Goal: Task Accomplishment & Management: Use online tool/utility

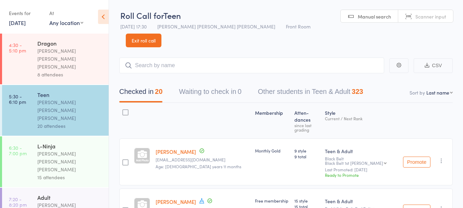
click at [22, 25] on link "18 Sep, 2024" at bounding box center [17, 23] width 17 height 8
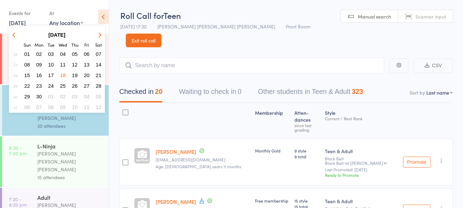
click at [99, 35] on icon "button" at bounding box center [99, 34] width 5 height 5
click at [62, 34] on strong "October 2024" at bounding box center [56, 35] width 17 height 6
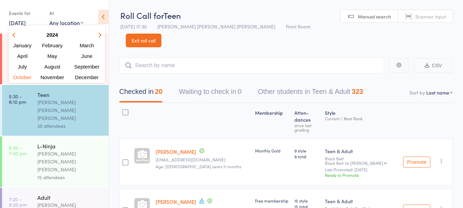
click at [99, 35] on icon "button" at bounding box center [99, 34] width 5 height 5
click at [25, 80] on span "October" at bounding box center [23, 77] width 20 height 6
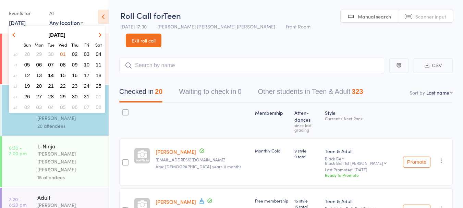
click at [51, 74] on span "14" at bounding box center [51, 75] width 6 height 6
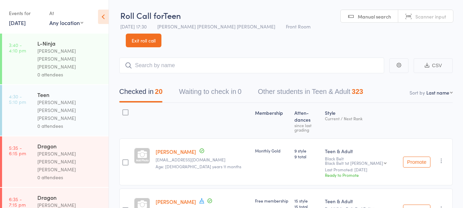
click at [68, 48] on div "[PERSON_NAME] [PERSON_NAME] [PERSON_NAME]" at bounding box center [69, 59] width 65 height 24
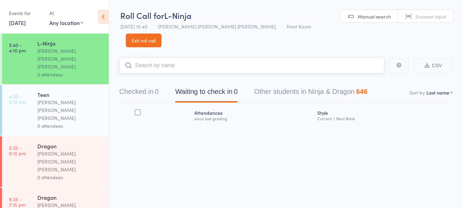
click at [215, 58] on input "search" at bounding box center [251, 66] width 265 height 16
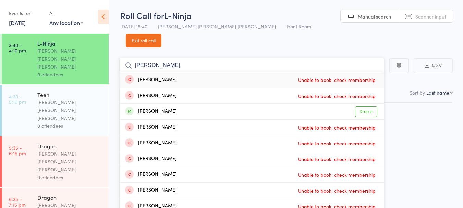
type input "oliver"
click at [194, 104] on div "Oliver Watton Drop in" at bounding box center [252, 111] width 264 height 15
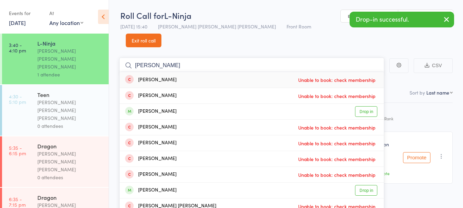
type input "aaron"
click at [204, 104] on div "Aaron Pandey Drop in" at bounding box center [252, 111] width 264 height 15
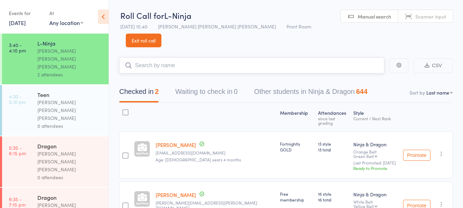
click at [207, 58] on input "search" at bounding box center [251, 66] width 265 height 16
click at [184, 58] on input "search" at bounding box center [251, 66] width 265 height 16
click at [26, 24] on link "[DATE]" at bounding box center [17, 23] width 17 height 8
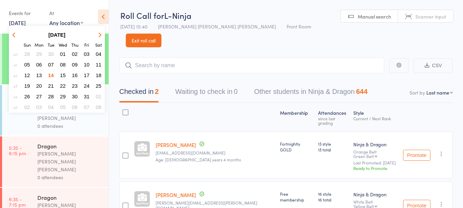
click at [53, 64] on span "07" at bounding box center [51, 65] width 6 height 6
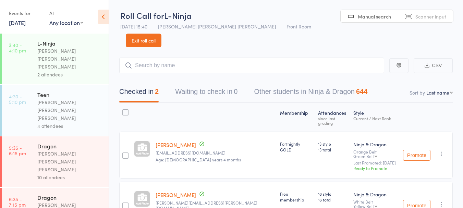
click at [26, 24] on link "7 Oct, 2025" at bounding box center [17, 23] width 17 height 8
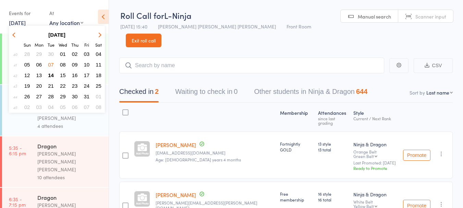
click at [51, 75] on span "14" at bounding box center [51, 75] width 6 height 6
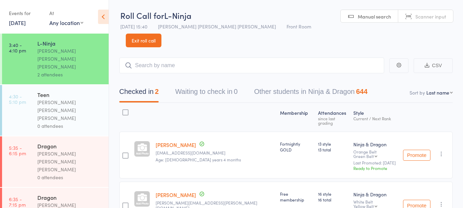
click at [77, 71] on div "2 attendees" at bounding box center [69, 75] width 65 height 8
click at [178, 58] on input "search" at bounding box center [251, 66] width 265 height 16
click at [208, 58] on input "search" at bounding box center [251, 66] width 265 height 16
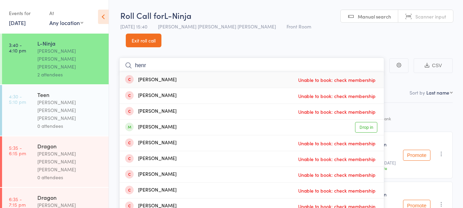
type input "henr"
click at [195, 120] on div "Henry Wright Drop in" at bounding box center [252, 127] width 264 height 15
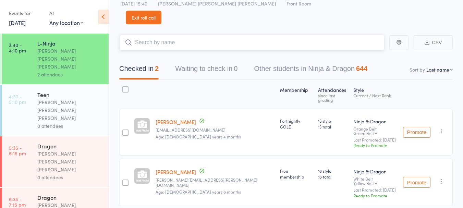
scroll to position [23, 0]
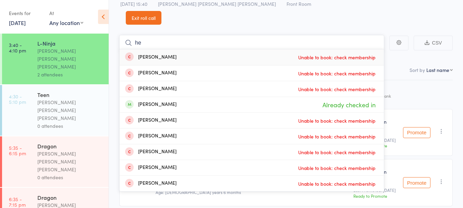
type input "h"
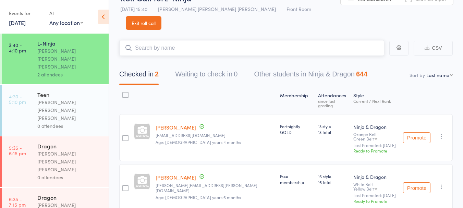
scroll to position [23, 0]
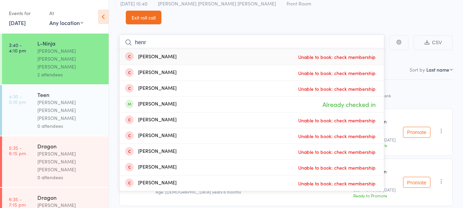
type input "henr"
click at [163, 100] on div "Henry Wright" at bounding box center [150, 104] width 51 height 8
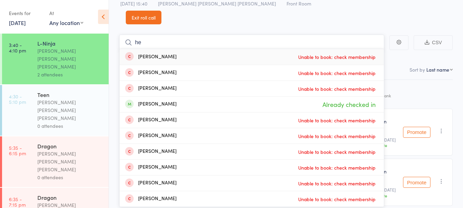
type input "h"
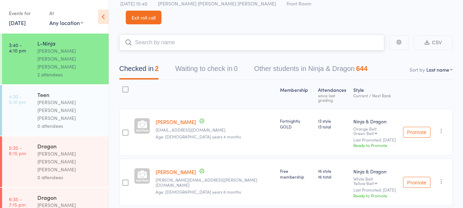
scroll to position [0, 0]
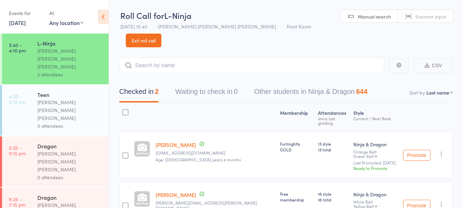
click at [68, 91] on div "Teen" at bounding box center [69, 95] width 65 height 8
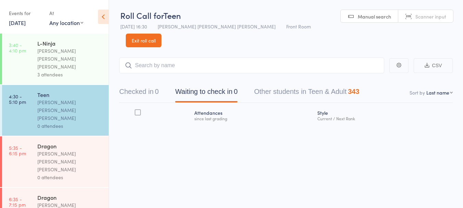
click at [70, 47] on div "L-Ninja" at bounding box center [69, 43] width 65 height 8
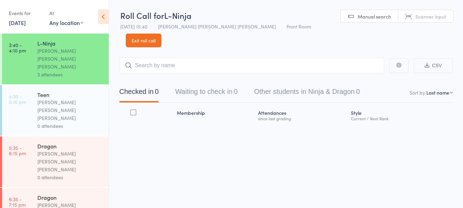
click at [69, 91] on div "Teen" at bounding box center [69, 95] width 65 height 8
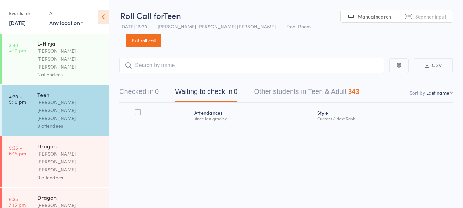
click at [17, 22] on link "[DATE]" at bounding box center [17, 23] width 17 height 8
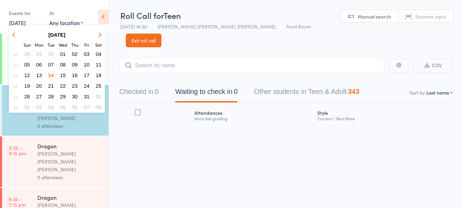
click at [40, 77] on span "13" at bounding box center [39, 75] width 6 height 6
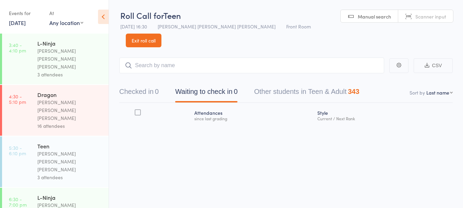
click at [62, 173] on div "3 attendees" at bounding box center [69, 177] width 65 height 8
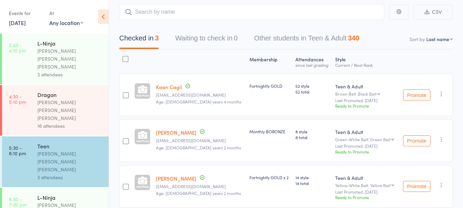
scroll to position [68, 0]
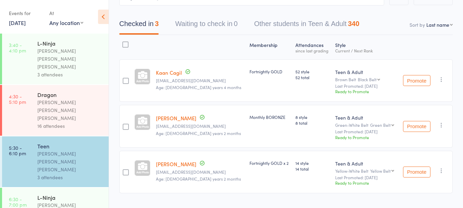
click at [43, 91] on div "Dragon" at bounding box center [69, 95] width 65 height 8
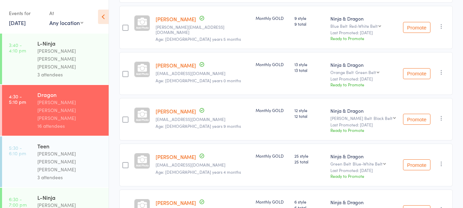
scroll to position [653, 0]
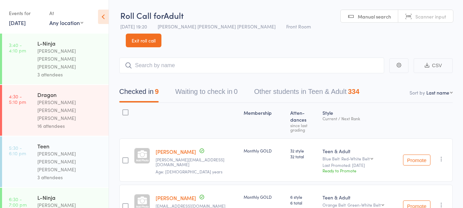
click at [23, 24] on link "13 Oct, 2025" at bounding box center [17, 23] width 17 height 8
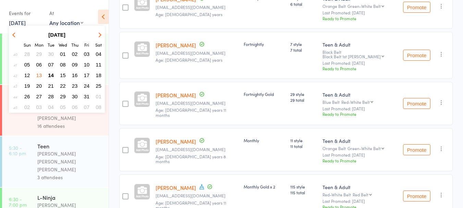
scroll to position [202, 0]
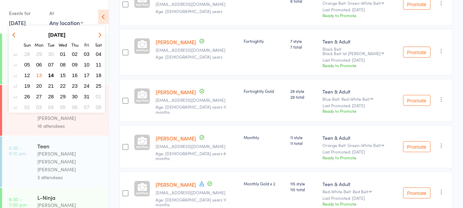
click at [199, 181] on icon at bounding box center [201, 183] width 5 height 5
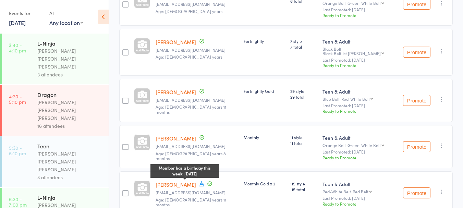
click at [25, 24] on link "13 Oct, 2025" at bounding box center [17, 23] width 17 height 8
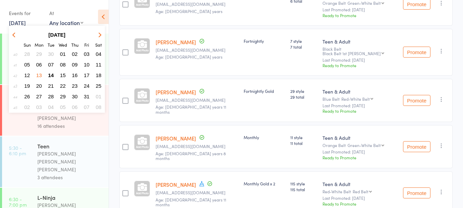
click at [51, 75] on span "14" at bounding box center [51, 75] width 6 height 6
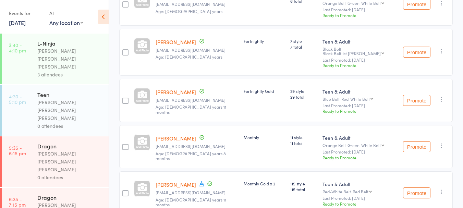
click at [46, 98] on div "[PERSON_NAME] [PERSON_NAME] [PERSON_NAME]" at bounding box center [69, 110] width 65 height 24
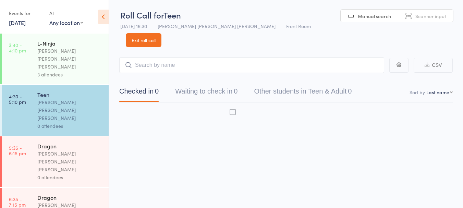
scroll to position [0, 0]
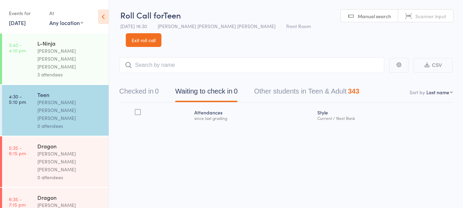
click at [89, 50] on div "[PERSON_NAME] [PERSON_NAME] [PERSON_NAME]" at bounding box center [69, 59] width 65 height 24
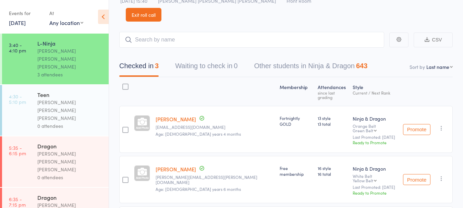
scroll to position [68, 0]
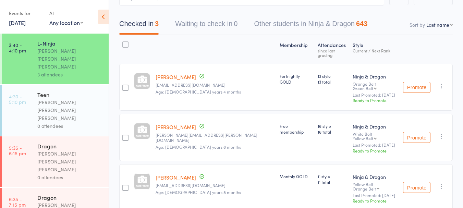
click at [69, 91] on div "Teen" at bounding box center [69, 95] width 65 height 8
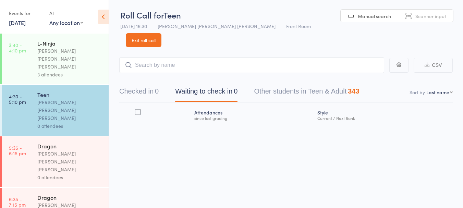
click at [161, 33] on link "Exit roll call" at bounding box center [144, 40] width 36 height 14
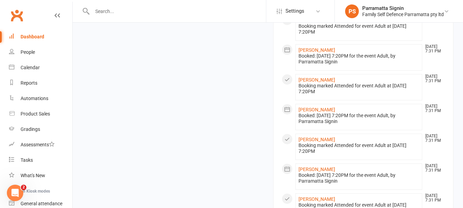
scroll to position [686, 0]
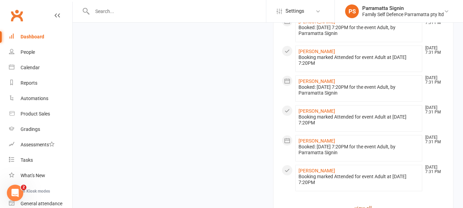
click at [367, 204] on link "view all" at bounding box center [363, 208] width 163 height 8
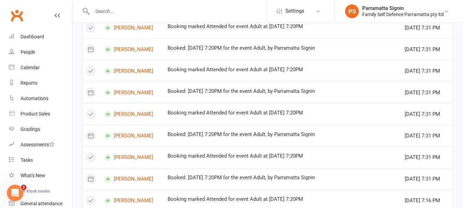
scroll to position [457, 0]
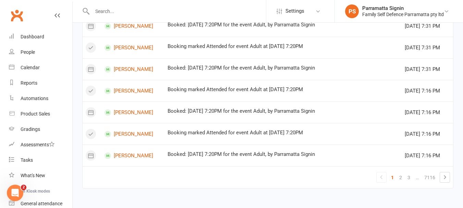
click at [392, 177] on link "1" at bounding box center [392, 178] width 8 height 10
click at [401, 178] on link "2" at bounding box center [401, 178] width 8 height 10
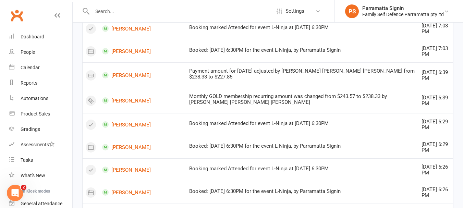
scroll to position [485, 0]
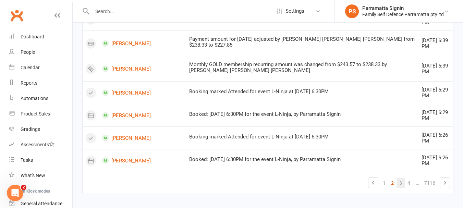
click at [401, 178] on link "3" at bounding box center [401, 183] width 8 height 10
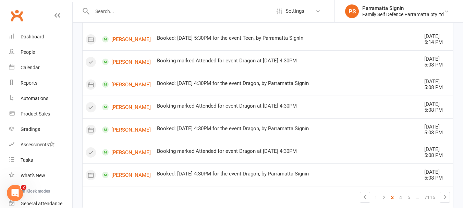
scroll to position [611, 0]
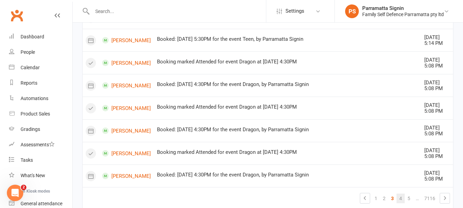
click at [401, 194] on link "4" at bounding box center [401, 199] width 8 height 10
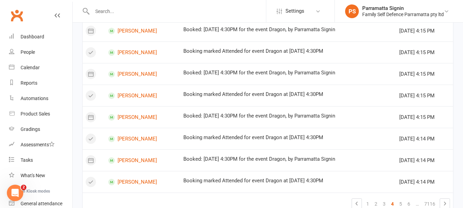
scroll to position [457, 0]
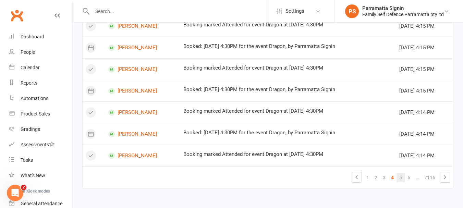
click at [401, 178] on link "5" at bounding box center [401, 178] width 8 height 10
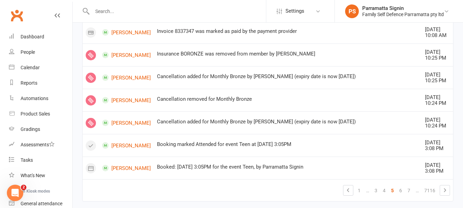
scroll to position [593, 0]
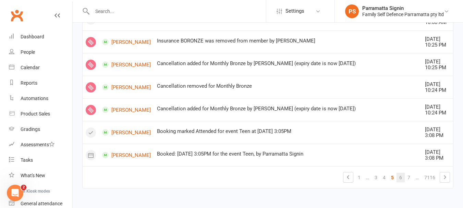
click at [400, 179] on link "6" at bounding box center [401, 178] width 8 height 10
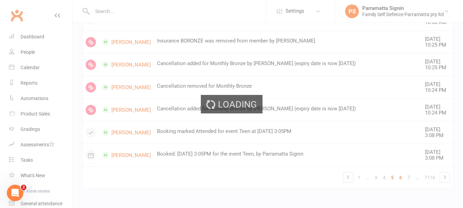
scroll to position [457, 0]
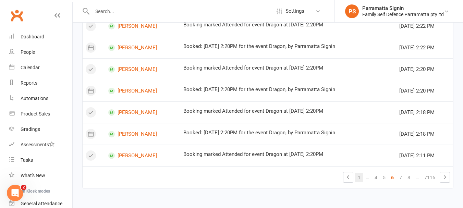
click at [360, 176] on link "1" at bounding box center [359, 178] width 8 height 10
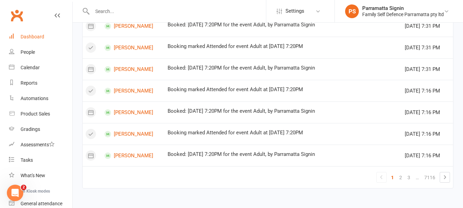
click at [25, 34] on div "Dashboard" at bounding box center [33, 36] width 24 height 5
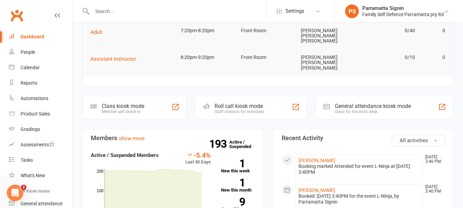
scroll to position [131, 0]
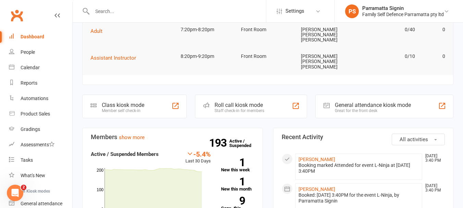
click at [223, 95] on div "Roll call kiosk mode Staff check-in for members" at bounding box center [251, 107] width 112 height 24
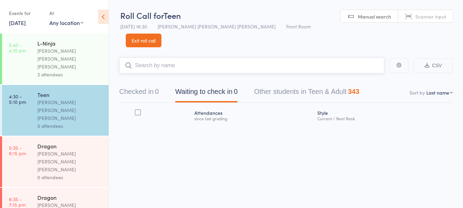
click at [195, 58] on input "search" at bounding box center [251, 66] width 265 height 16
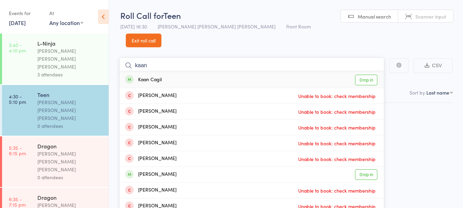
type input "kaan"
click at [228, 72] on div "Kaan Cagil Drop in" at bounding box center [252, 80] width 264 height 16
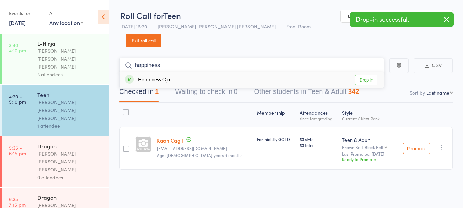
type input "happiness"
click at [203, 72] on div "Happiness Ojo Drop in" at bounding box center [252, 80] width 264 height 16
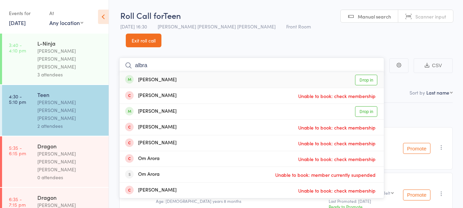
type input "albra"
click at [148, 72] on div "Albraa Alghamdi Drop in" at bounding box center [252, 80] width 264 height 16
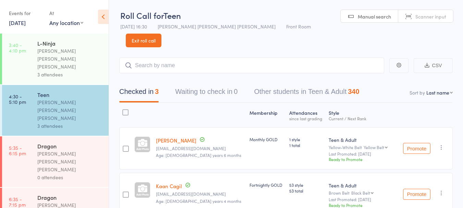
click at [23, 21] on link "14 Oct, 2025" at bounding box center [17, 23] width 17 height 8
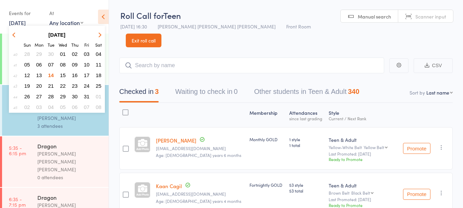
click at [51, 74] on span "14" at bounding box center [51, 75] width 6 height 6
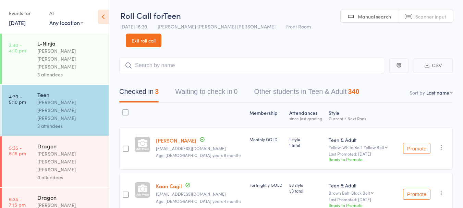
click at [24, 21] on link "14 Oct, 2025" at bounding box center [17, 23] width 17 height 8
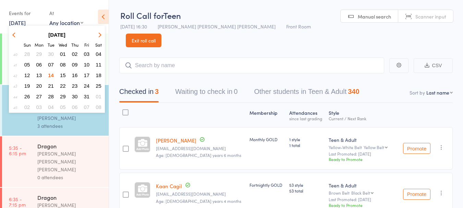
click at [52, 63] on span "07" at bounding box center [51, 65] width 6 height 6
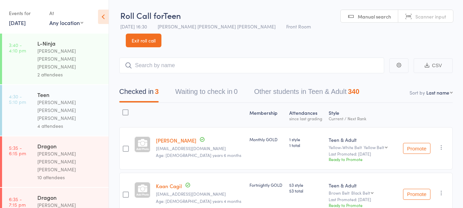
click at [25, 20] on link "7 Oct, 2025" at bounding box center [17, 23] width 17 height 8
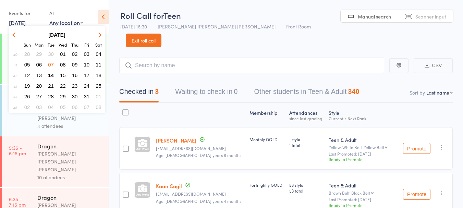
click at [51, 75] on span "14" at bounding box center [51, 75] width 6 height 6
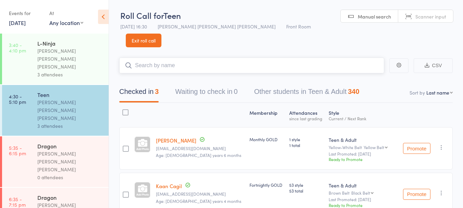
click at [165, 58] on input "search" at bounding box center [251, 66] width 265 height 16
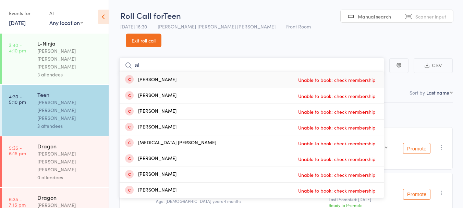
type input "a"
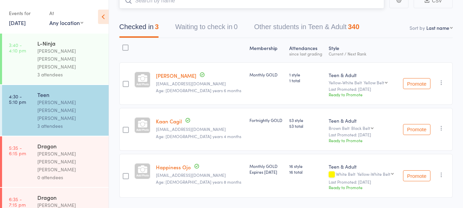
scroll to position [65, 0]
click at [181, 163] on link "Happiness Ojo" at bounding box center [173, 166] width 35 height 7
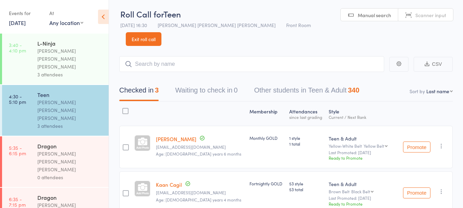
scroll to position [0, 0]
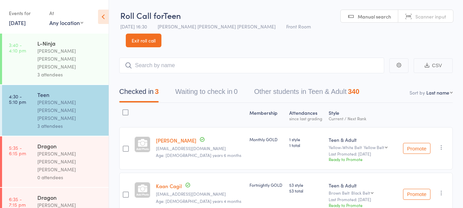
click at [161, 34] on link "Exit roll call" at bounding box center [144, 41] width 36 height 14
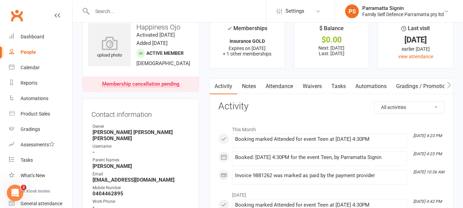
scroll to position [13, 0]
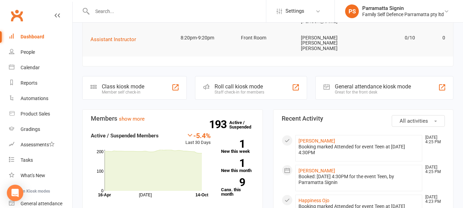
scroll to position [158, 0]
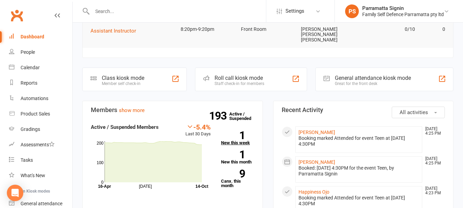
click at [232, 131] on link "1 New this week" at bounding box center [237, 138] width 33 height 14
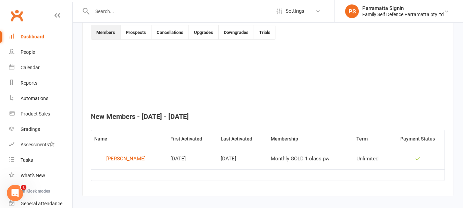
click at [24, 36] on div "Dashboard" at bounding box center [33, 36] width 24 height 5
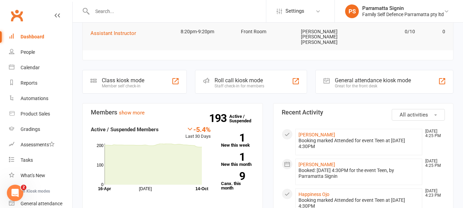
scroll to position [156, 0]
click at [233, 172] on link "9 Canx. this month" at bounding box center [237, 181] width 33 height 18
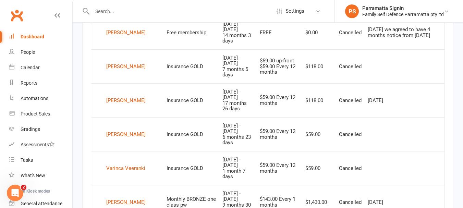
scroll to position [437, 0]
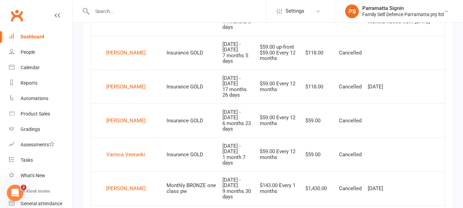
click at [28, 34] on div "Dashboard" at bounding box center [33, 36] width 24 height 5
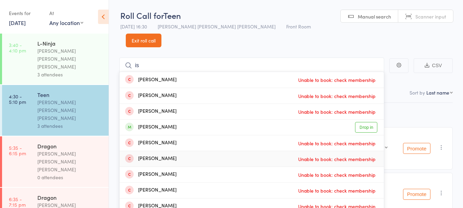
type input "i"
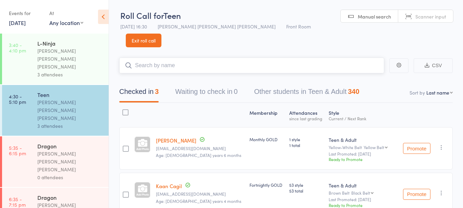
click at [178, 58] on input "search" at bounding box center [251, 66] width 265 height 16
click at [26, 21] on link "14 Oct, 2025" at bounding box center [17, 23] width 17 height 8
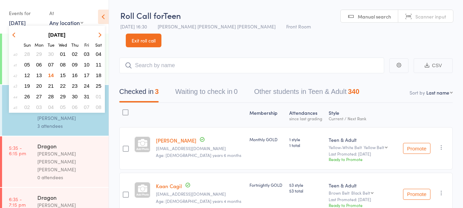
click at [50, 65] on span "07" at bounding box center [51, 65] width 6 height 6
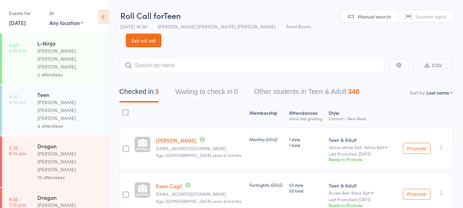
click at [26, 25] on link "7 Oct, 2025" at bounding box center [17, 23] width 17 height 8
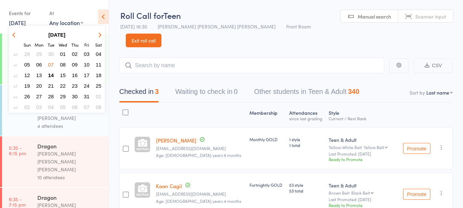
click at [51, 75] on span "14" at bounding box center [51, 75] width 6 height 6
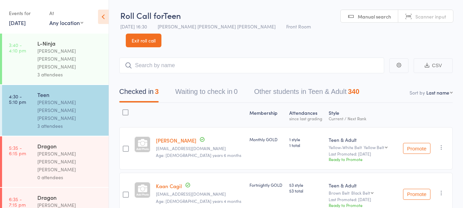
click at [50, 136] on div "Dragon Keyvan Castle Hill Mirzai 0 attendees" at bounding box center [72, 161] width 71 height 51
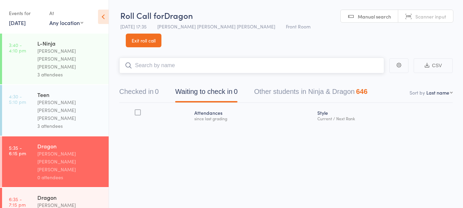
click at [147, 58] on input "search" at bounding box center [251, 66] width 265 height 16
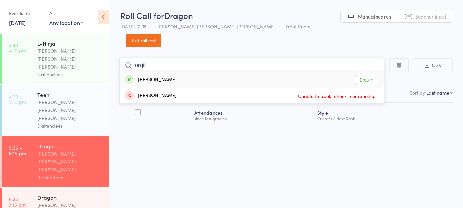
type input "orgil"
click at [226, 72] on div "Orgil Davaakhuu Drop in" at bounding box center [252, 80] width 264 height 16
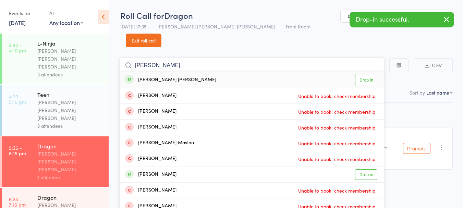
type input "nandin"
click at [196, 72] on div "Nandin Davaakhuu Drop in" at bounding box center [252, 80] width 264 height 16
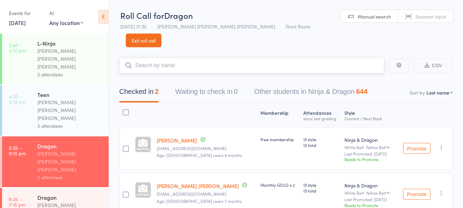
click at [177, 58] on input "search" at bounding box center [251, 66] width 265 height 16
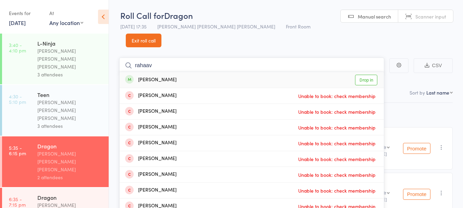
type input "rahaav"
click at [156, 76] on div "[PERSON_NAME]" at bounding box center [150, 80] width 51 height 8
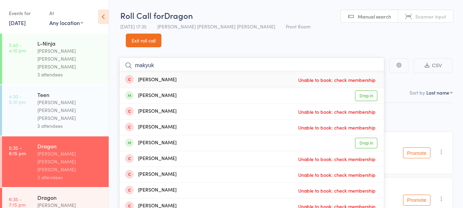
type input "makyuk"
click at [194, 135] on div "Mayukh Katta Drop in" at bounding box center [252, 142] width 264 height 15
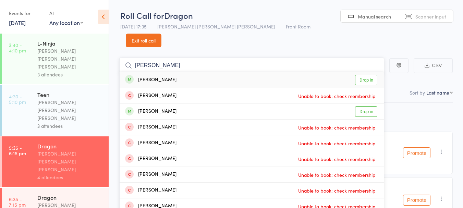
type input "sabel"
click at [362, 75] on link "Drop in" at bounding box center [366, 80] width 22 height 11
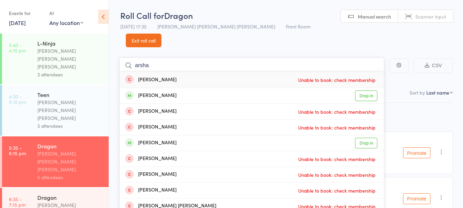
type input "arsha"
click at [145, 92] on div "[PERSON_NAME]" at bounding box center [150, 96] width 51 height 8
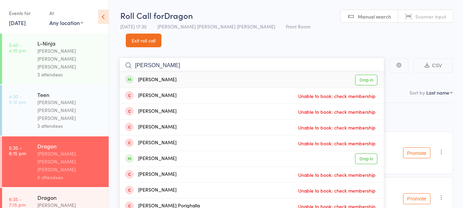
type input "shive"
click at [149, 72] on div "Shiven Shiven Drop in" at bounding box center [252, 80] width 264 height 16
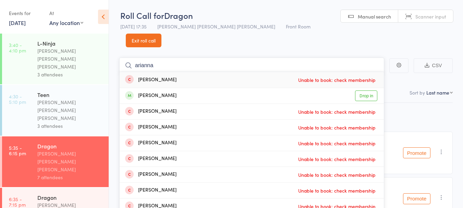
type input "arianna"
click at [184, 88] on div "Ariana Tzannes Drop in" at bounding box center [252, 95] width 264 height 15
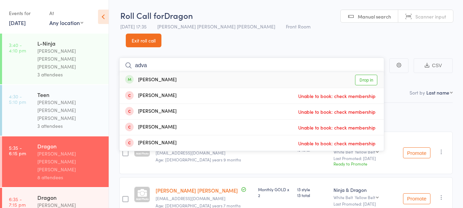
type input "adva"
click at [148, 72] on div "Advay Dutta Drop in" at bounding box center [252, 80] width 264 height 16
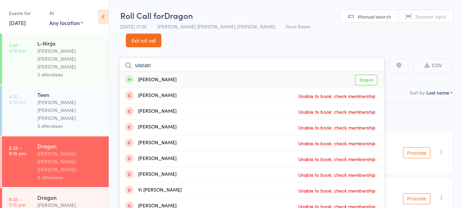
type input "viasan"
click at [207, 88] on li "Vihan Vijay Unable to book: check membership" at bounding box center [252, 96] width 264 height 16
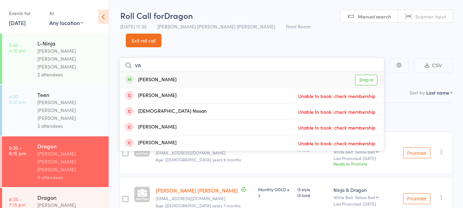
type input "v"
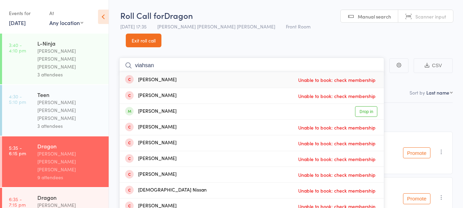
type input "viahsan"
click at [200, 104] on div "Vihaasan Kumaravel Drop in" at bounding box center [252, 111] width 264 height 15
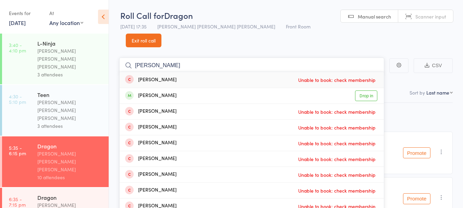
type input "damian"
click at [187, 88] on div "Damian Ishola Drop in" at bounding box center [252, 95] width 264 height 15
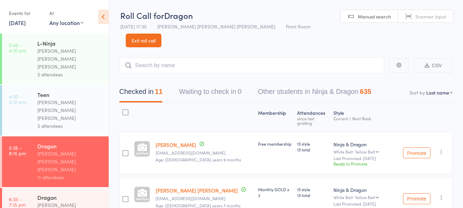
click at [18, 20] on link "14 Oct, 2025" at bounding box center [17, 23] width 17 height 8
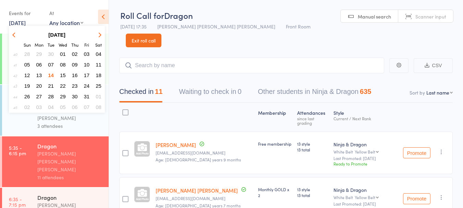
click at [53, 63] on span "07" at bounding box center [51, 65] width 6 height 6
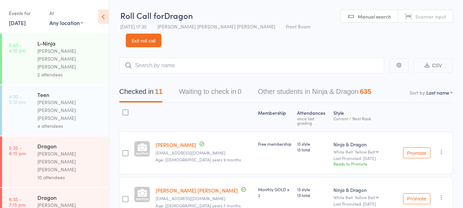
click at [26, 21] on link "7 Oct, 2025" at bounding box center [17, 23] width 17 height 8
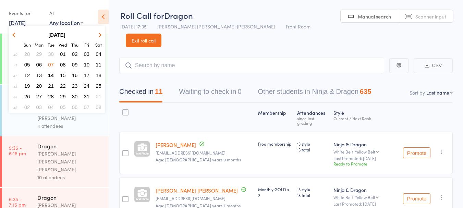
click at [48, 77] on span "14" at bounding box center [51, 75] width 6 height 6
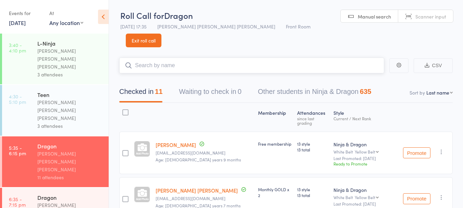
click at [157, 58] on input "search" at bounding box center [251, 66] width 265 height 16
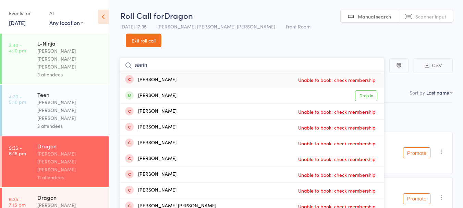
type input "aarin"
click at [145, 92] on div "Aarin Kumar" at bounding box center [150, 96] width 51 height 8
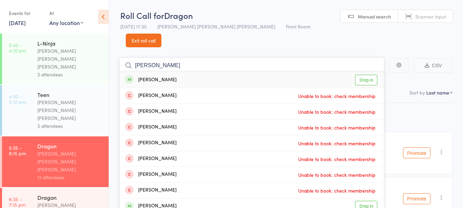
type input "samarth"
click at [181, 72] on div "Samarth Chauhan Drop in" at bounding box center [252, 80] width 264 height 16
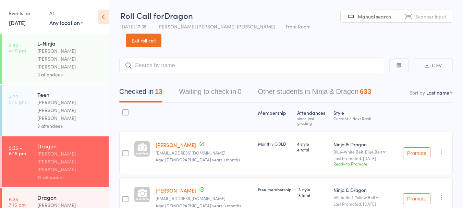
click at [161, 34] on link "Exit roll call" at bounding box center [144, 41] width 36 height 14
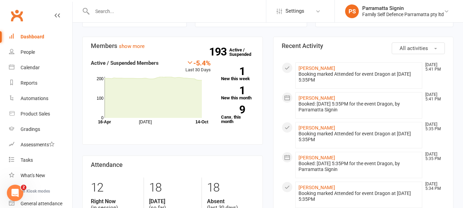
scroll to position [195, 0]
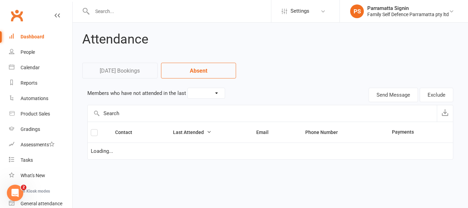
select select "30"
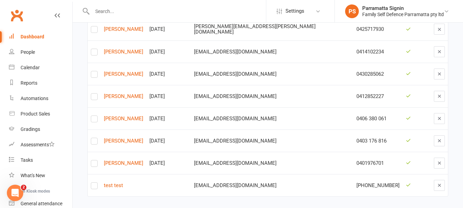
scroll to position [355, 0]
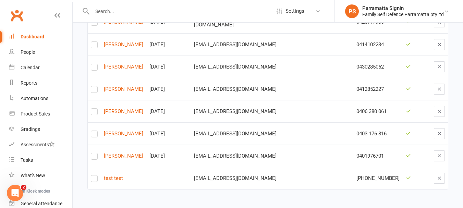
click at [28, 35] on div "Dashboard" at bounding box center [33, 36] width 24 height 5
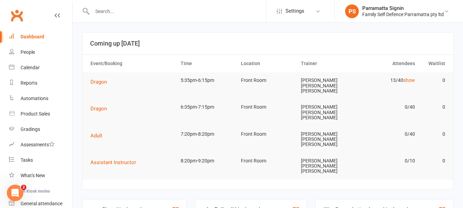
click at [229, 206] on div "Roll call kiosk mode" at bounding box center [240, 209] width 50 height 7
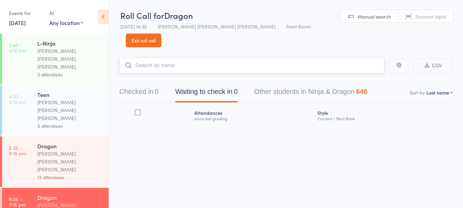
click at [151, 85] on button "Checked in 0" at bounding box center [138, 93] width 39 height 18
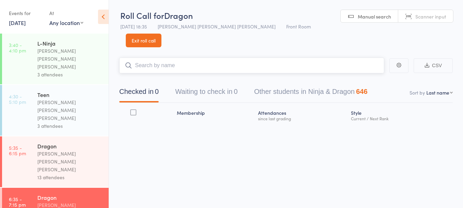
click at [200, 58] on input "search" at bounding box center [251, 66] width 265 height 16
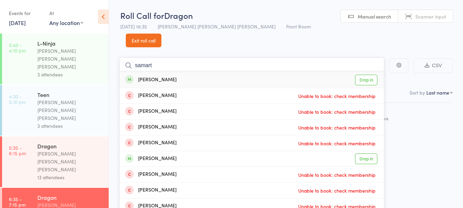
type input "samart"
click at [367, 75] on link "Drop in" at bounding box center [366, 80] width 22 height 11
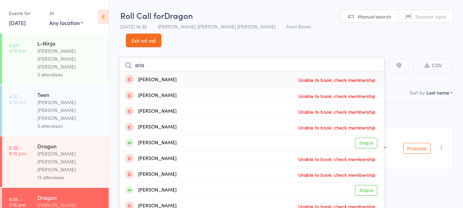
type input "aria"
click at [375, 138] on link "Drop in" at bounding box center [366, 143] width 22 height 11
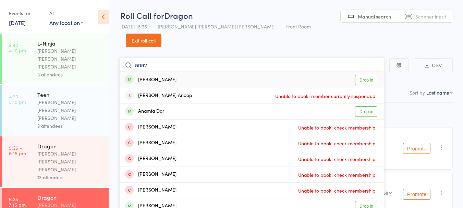
type input "anav"
click at [371, 75] on link "Drop in" at bounding box center [366, 80] width 22 height 11
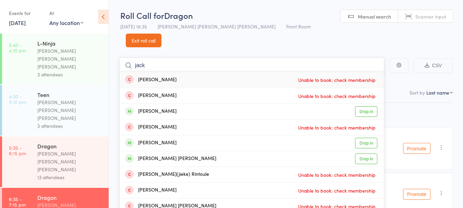
type input "jack"
click at [367, 154] on link "Drop in" at bounding box center [366, 159] width 22 height 11
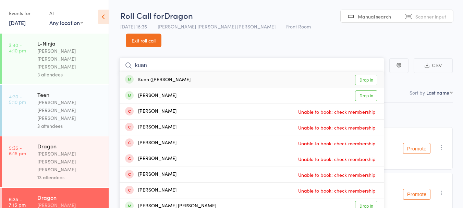
type input "kuan"
click at [364, 75] on link "Drop in" at bounding box center [366, 80] width 22 height 11
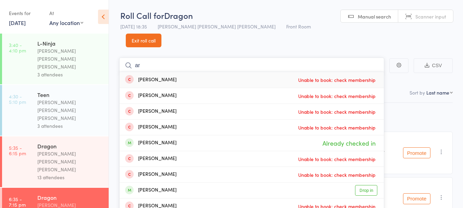
type input "a"
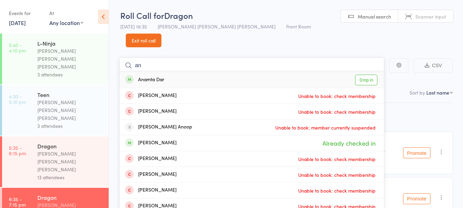
type input "a"
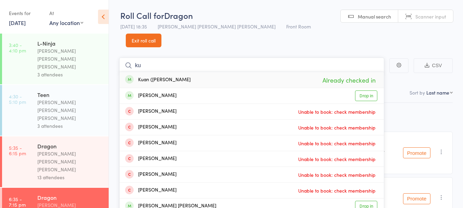
type input "k"
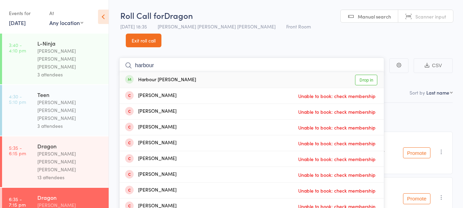
type input "harbour"
click at [365, 75] on link "Drop in" at bounding box center [366, 80] width 22 height 11
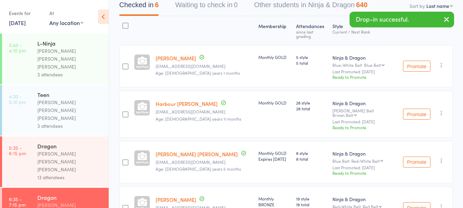
scroll to position [93, 0]
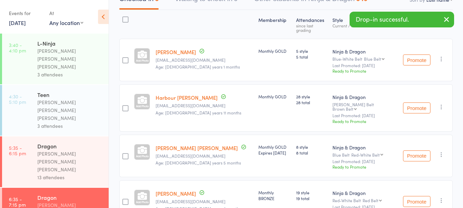
click at [186, 110] on span "Age: [DEMOGRAPHIC_DATA] years 11 months" at bounding box center [199, 113] width 86 height 6
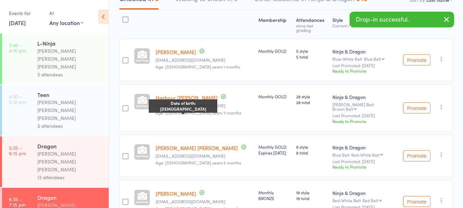
click at [253, 108] on div "Membership Atten­dances since last grading Style Current / Next Rank [PERSON_NA…" at bounding box center [285, 168] width 333 height 316
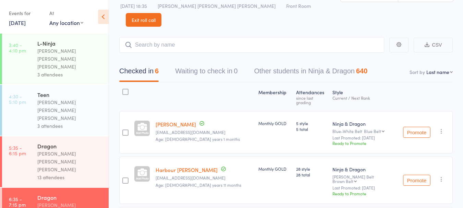
scroll to position [0, 0]
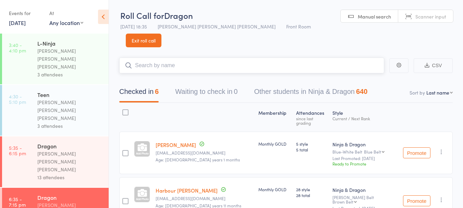
click at [328, 58] on input "search" at bounding box center [251, 66] width 265 height 16
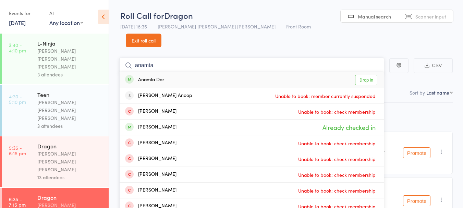
type input "anamta"
click at [366, 75] on link "Drop in" at bounding box center [366, 80] width 22 height 11
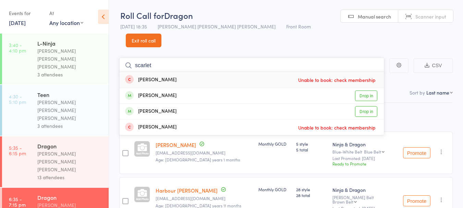
type input "scarlet"
click at [371, 90] on link "Drop in" at bounding box center [366, 95] width 22 height 11
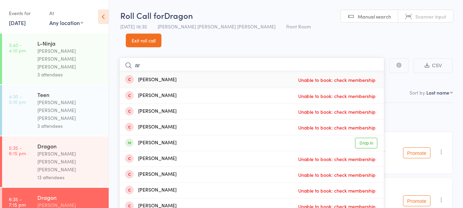
type input "a"
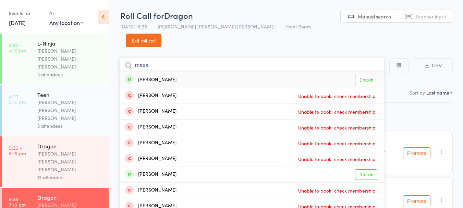
type input "maxs"
click at [367, 75] on link "Drop in" at bounding box center [366, 80] width 22 height 11
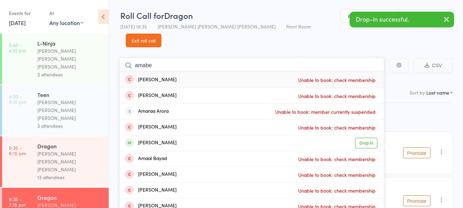
type input "amabe"
click at [370, 138] on link "Drop in" at bounding box center [366, 143] width 22 height 11
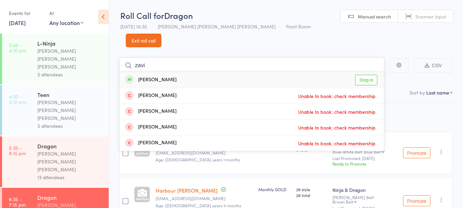
type input "zavi"
click at [144, 76] on div "[PERSON_NAME]" at bounding box center [150, 80] width 51 height 8
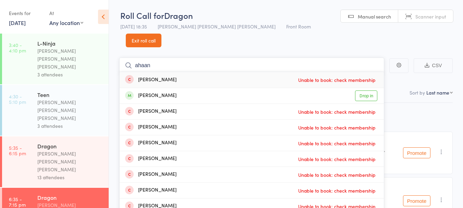
type input "ahaan"
click at [211, 88] on div "Ahaan Siddiqui Drop in" at bounding box center [252, 95] width 264 height 15
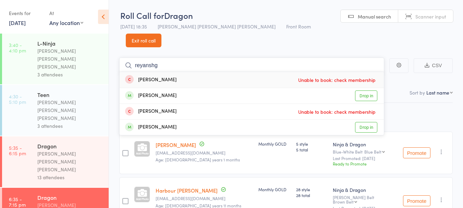
type input "reyanshg"
click at [146, 92] on div "[PERSON_NAME]" at bounding box center [150, 96] width 51 height 8
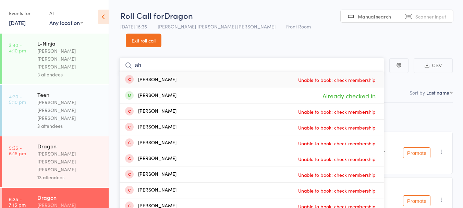
type input "a"
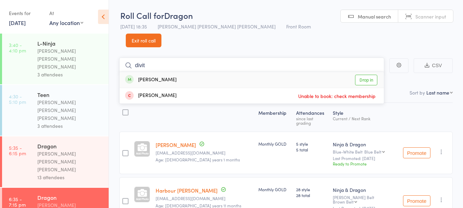
type input "divit"
click at [364, 75] on link "Drop in" at bounding box center [366, 80] width 22 height 11
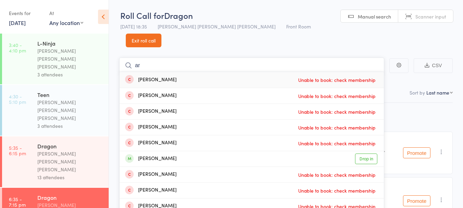
type input "a"
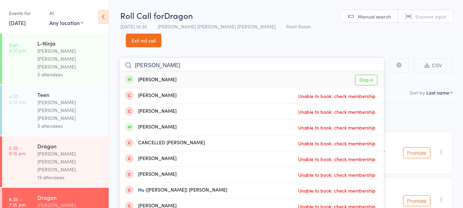
type input "hudson"
click at [201, 72] on div "Hudson Huynh Drop in" at bounding box center [252, 80] width 264 height 16
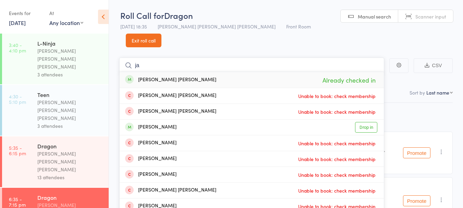
type input "j"
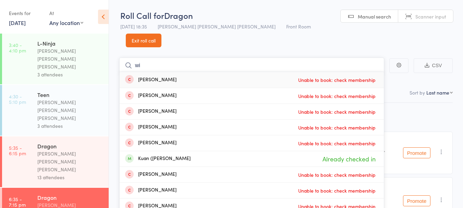
type input "w"
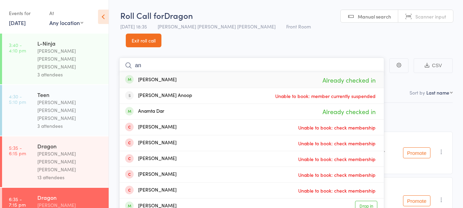
type input "a"
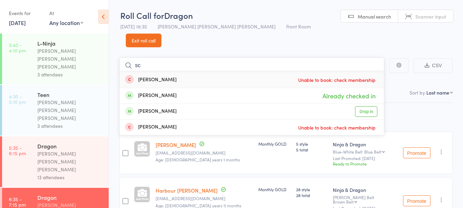
type input "s"
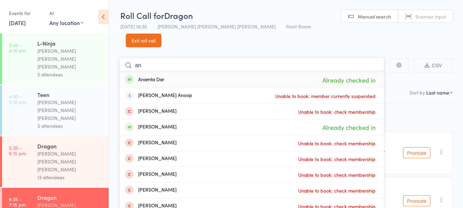
type input "a"
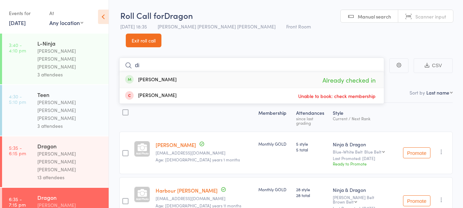
type input "d"
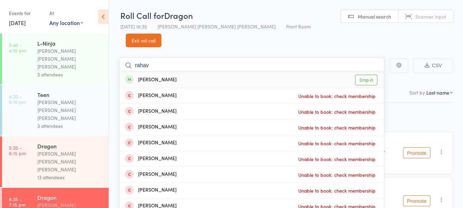
type input "rahav"
click at [217, 72] on div "Rahav Mahesh Bhabu Drop in" at bounding box center [252, 80] width 264 height 16
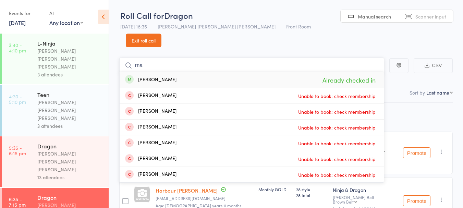
type input "m"
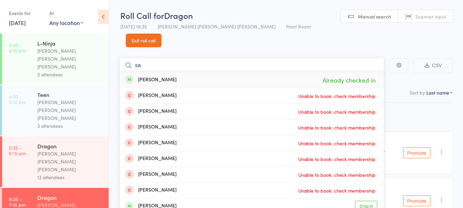
type input "s"
type input "viyaan"
click at [189, 72] on div "Viyaan Kayarkar Drop in" at bounding box center [252, 80] width 264 height 16
type input "ivaan"
click at [151, 76] on div "[PERSON_NAME]" at bounding box center [150, 80] width 51 height 8
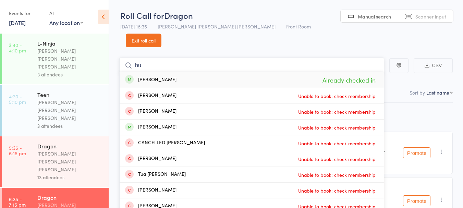
type input "h"
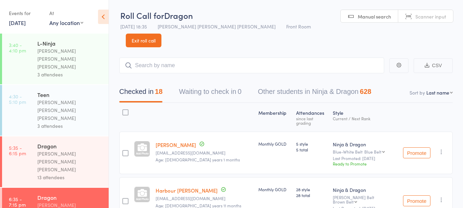
click at [161, 34] on link "Exit roll call" at bounding box center [144, 41] width 36 height 14
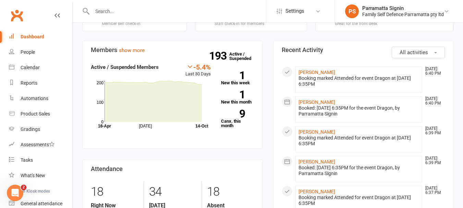
scroll to position [151, 0]
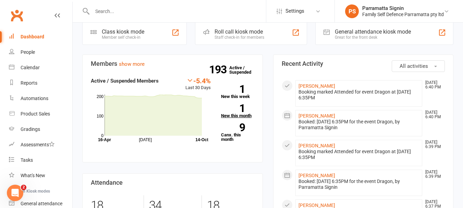
click at [236, 103] on strong "1" at bounding box center [233, 108] width 24 height 10
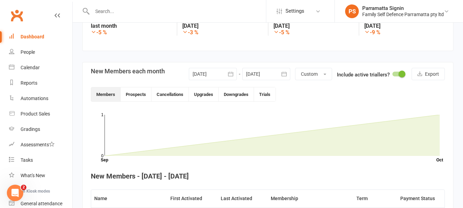
scroll to position [114, 0]
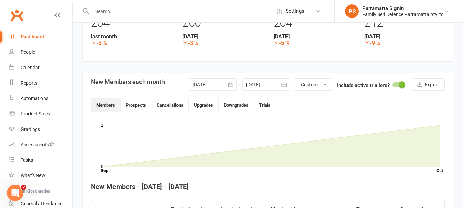
click at [32, 40] on link "Dashboard" at bounding box center [40, 36] width 63 height 15
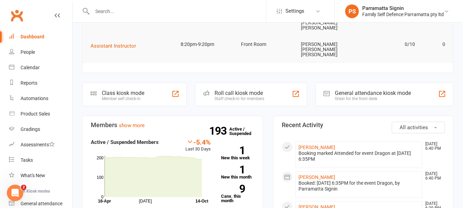
scroll to position [95, 0]
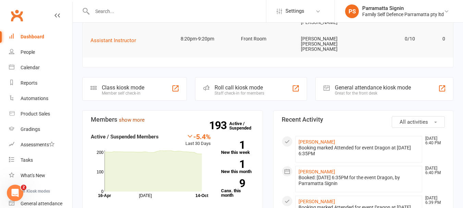
click at [137, 117] on link "show more" at bounding box center [132, 120] width 26 height 6
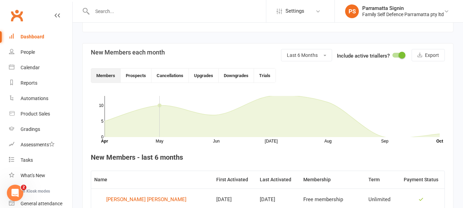
scroll to position [133, 0]
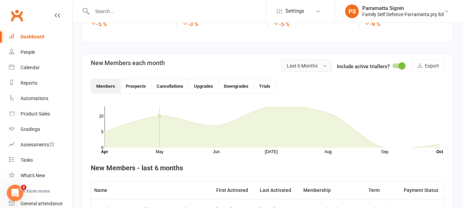
click at [305, 71] on button "Last 6 Months" at bounding box center [306, 66] width 51 height 12
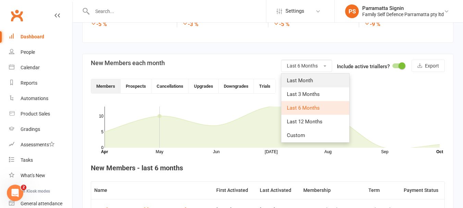
click at [296, 85] on link "Last Month" at bounding box center [315, 81] width 68 height 14
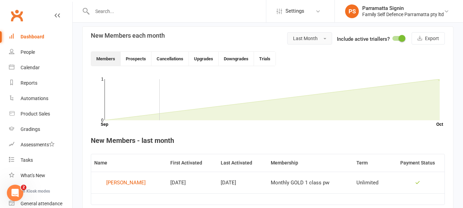
scroll to position [147, 0]
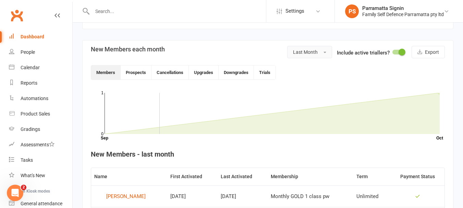
click at [304, 58] on button "Last Month" at bounding box center [309, 52] width 45 height 12
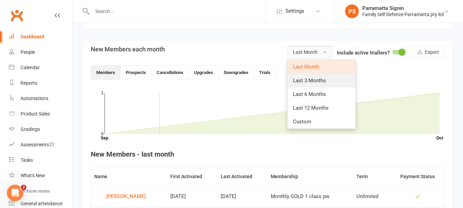
click at [296, 86] on link "Last 3 Months" at bounding box center [322, 81] width 68 height 14
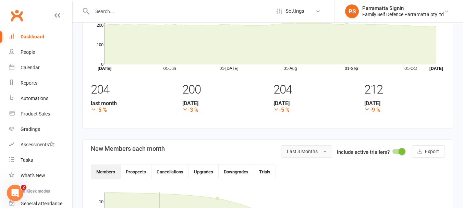
scroll to position [0, 0]
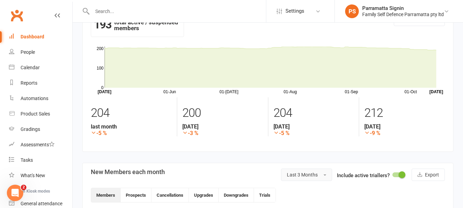
click at [307, 179] on button "Last 3 Months" at bounding box center [306, 175] width 51 height 12
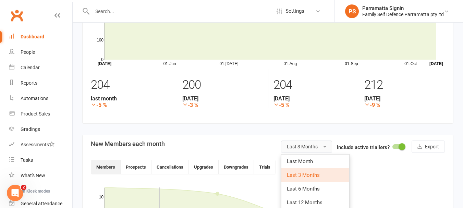
scroll to position [56, 0]
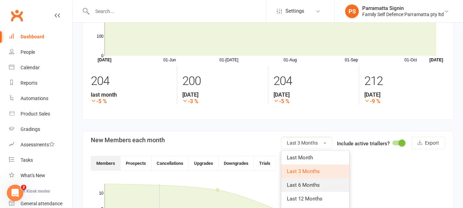
click at [304, 185] on span "Last 6 Months" at bounding box center [303, 185] width 33 height 6
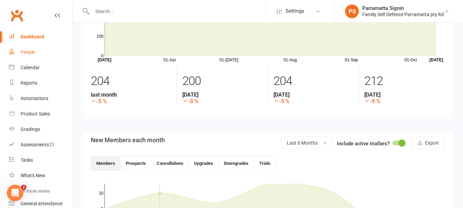
click at [25, 55] on link "People" at bounding box center [40, 52] width 63 height 15
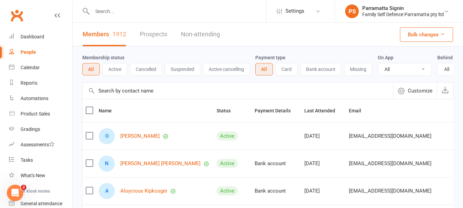
click at [187, 67] on button "Suspended" at bounding box center [182, 69] width 35 height 12
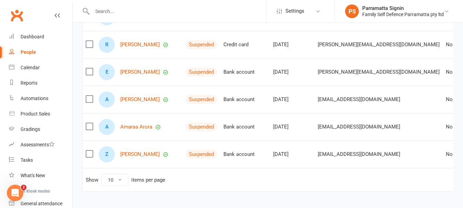
scroll to position [0, 16]
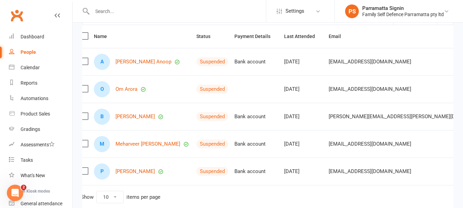
scroll to position [74, 0]
click at [141, 147] on link "Meharveer Hundal" at bounding box center [147, 145] width 65 height 6
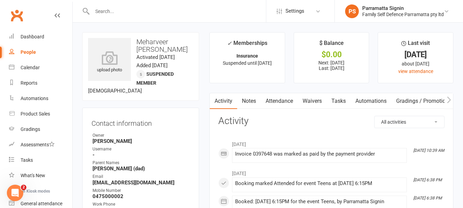
click at [30, 47] on link "People" at bounding box center [40, 52] width 63 height 15
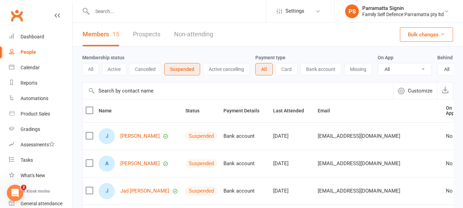
click at [113, 71] on button "Active" at bounding box center [114, 69] width 25 height 12
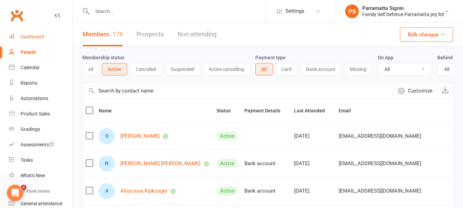
click at [32, 42] on link "Dashboard" at bounding box center [40, 36] width 63 height 15
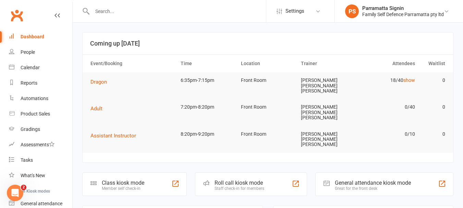
click at [219, 172] on div "Roll call kiosk mode Staff check-in for members" at bounding box center [251, 184] width 112 height 24
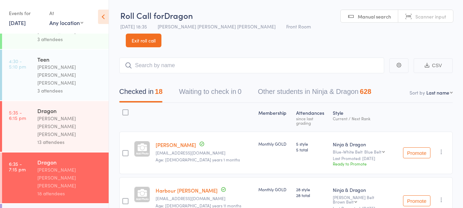
scroll to position [39, 0]
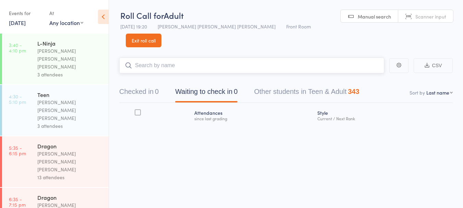
click at [159, 88] on div "0" at bounding box center [157, 92] width 4 height 8
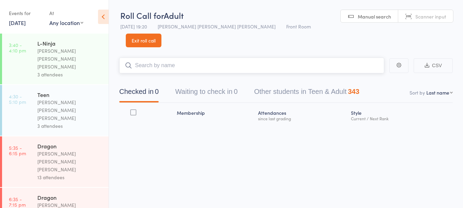
click at [191, 58] on input "search" at bounding box center [251, 66] width 265 height 16
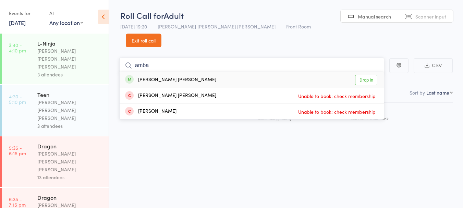
type input "amba"
click at [369, 75] on link "Drop in" at bounding box center [366, 80] width 22 height 11
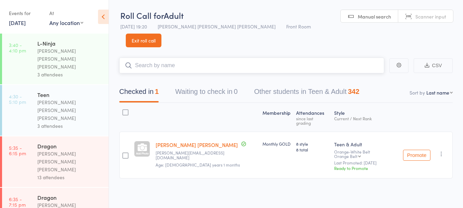
click at [170, 58] on input "search" at bounding box center [251, 66] width 265 height 16
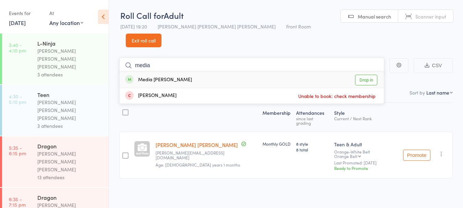
type input "media"
click at [374, 75] on link "Drop in" at bounding box center [366, 80] width 22 height 11
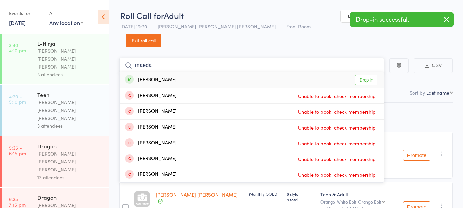
type input "maeda"
click at [369, 75] on link "Drop in" at bounding box center [366, 80] width 22 height 11
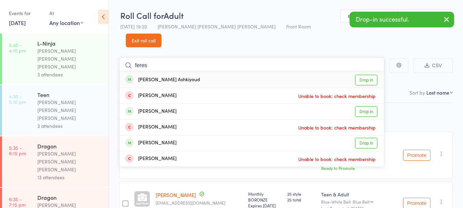
type input "feres"
click at [367, 75] on link "Drop in" at bounding box center [366, 80] width 22 height 11
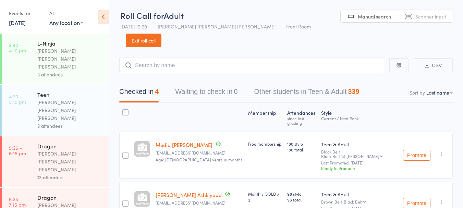
click at [161, 34] on link "Exit roll call" at bounding box center [144, 41] width 36 height 14
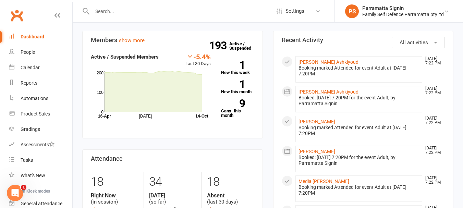
click at [215, 206] on link "show more" at bounding box center [220, 209] width 26 height 6
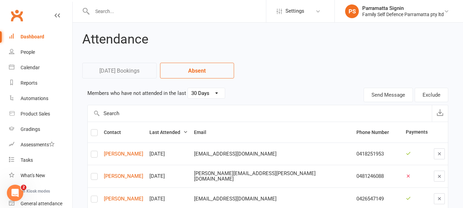
click at [209, 95] on select "30 Days 15 Days 7 Days" at bounding box center [206, 93] width 37 height 10
click at [188, 88] on select "30 Days 15 Days 7 Days" at bounding box center [206, 93] width 37 height 10
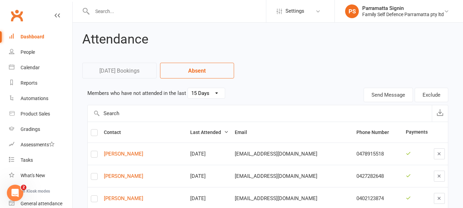
click at [214, 94] on select "30 Days 15 Days 7 Days" at bounding box center [206, 93] width 37 height 10
click at [188, 88] on select "30 Days 15 Days 7 Days" at bounding box center [206, 93] width 37 height 10
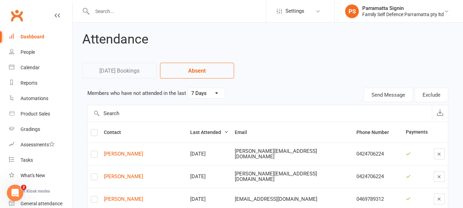
click at [215, 94] on select "30 Days 15 Days 7 Days" at bounding box center [206, 93] width 37 height 10
click at [188, 88] on select "30 Days 15 Days 7 Days" at bounding box center [206, 93] width 37 height 10
select select "30"
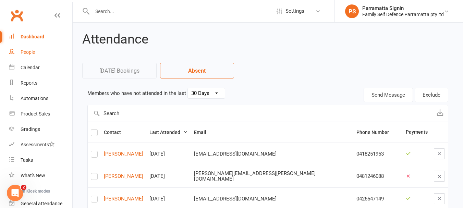
click at [54, 51] on link "People" at bounding box center [40, 52] width 63 height 15
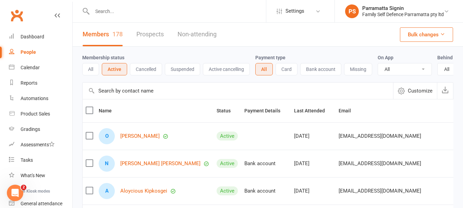
click at [174, 70] on button "Suspended" at bounding box center [182, 69] width 35 height 12
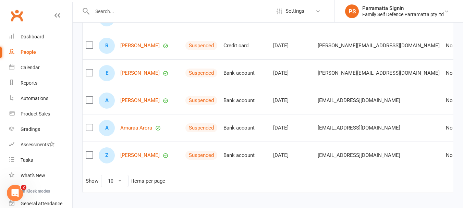
scroll to position [259, 0]
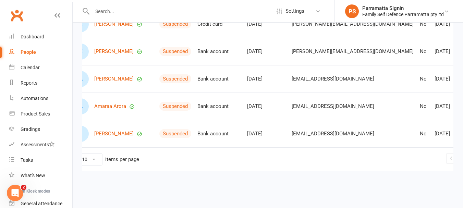
click at [463, 154] on link "2" at bounding box center [470, 159] width 8 height 10
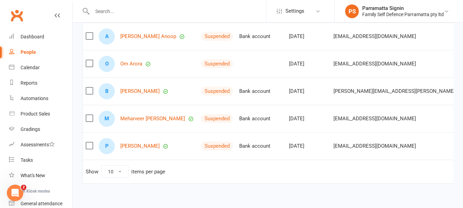
scroll to position [101, 0]
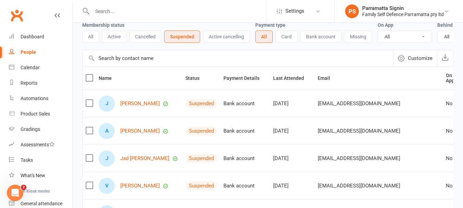
scroll to position [0, 0]
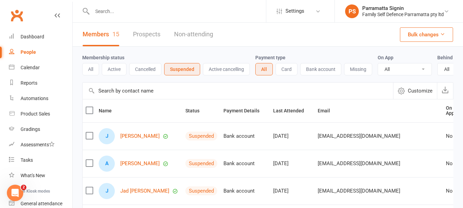
click at [214, 70] on button "Active cancelling" at bounding box center [226, 69] width 47 height 12
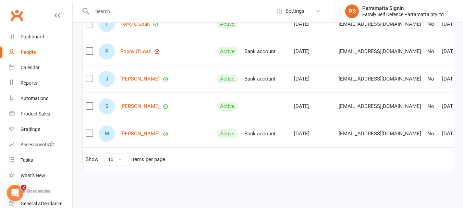
scroll to position [251, 0]
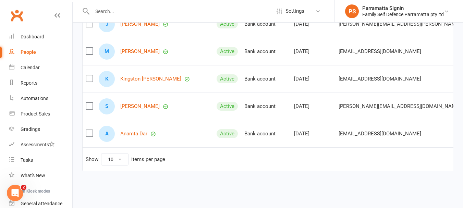
scroll to position [205, 0]
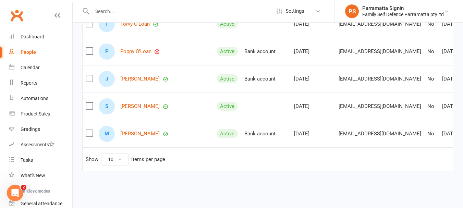
scroll to position [254, 0]
click at [133, 108] on link "[PERSON_NAME]" at bounding box center [139, 107] width 39 height 6
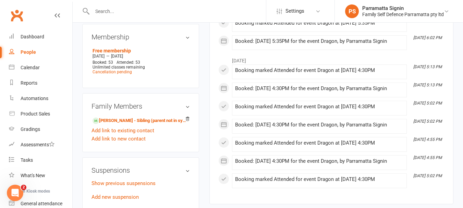
scroll to position [433, 0]
click at [107, 123] on link "Lena Noori - Sibling (parent not in system)" at bounding box center [140, 120] width 94 height 7
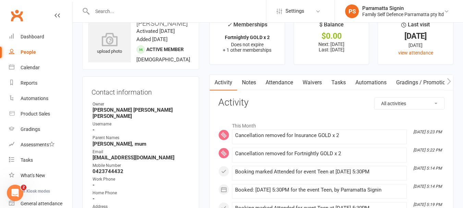
scroll to position [17, 0]
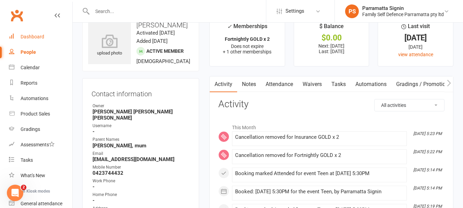
click at [38, 40] on link "Dashboard" at bounding box center [40, 36] width 63 height 15
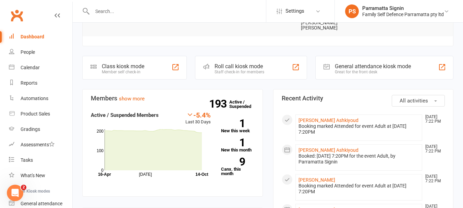
scroll to position [85, 0]
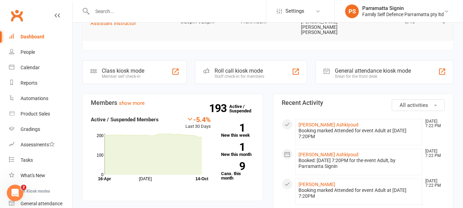
click at [223, 67] on div "Roll call kiosk mode Staff check-in for members" at bounding box center [251, 72] width 112 height 24
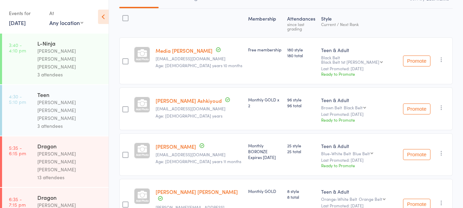
scroll to position [113, 0]
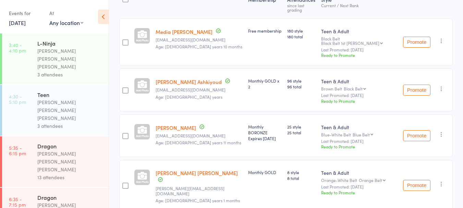
click at [22, 21] on link "[DATE]" at bounding box center [17, 23] width 17 height 8
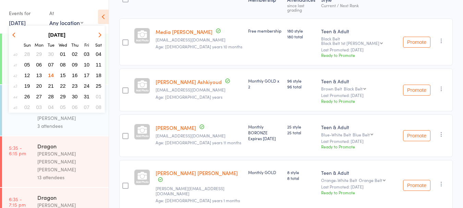
click at [39, 83] on span "20" at bounding box center [39, 86] width 6 height 6
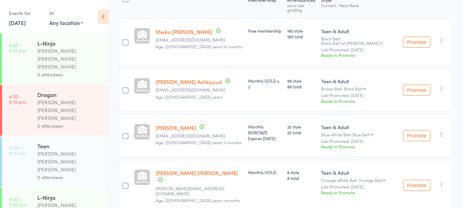
click at [17, 24] on link "[DATE]" at bounding box center [17, 23] width 17 height 8
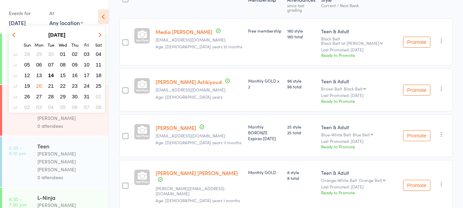
click at [40, 77] on span "13" at bounding box center [39, 75] width 6 height 6
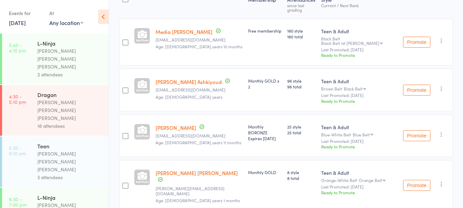
click at [29, 52] on link "3:40 - 4:10 pm L-Ninja [PERSON_NAME] [PERSON_NAME] [PERSON_NAME] 3 attendees" at bounding box center [55, 59] width 107 height 51
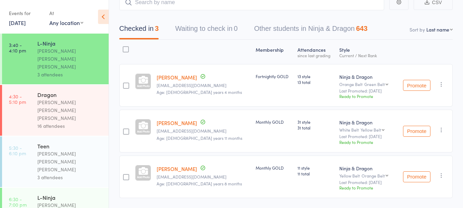
scroll to position [66, 0]
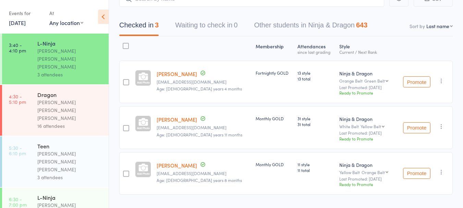
click at [52, 98] on div "[PERSON_NAME] [PERSON_NAME] [PERSON_NAME]" at bounding box center [69, 110] width 65 height 24
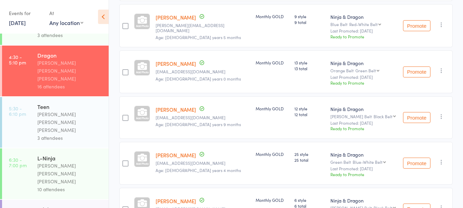
scroll to position [653, 0]
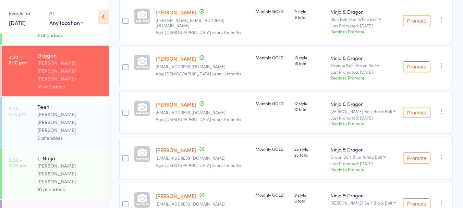
click at [47, 110] on div "[PERSON_NAME] [PERSON_NAME] [PERSON_NAME]" at bounding box center [69, 122] width 65 height 24
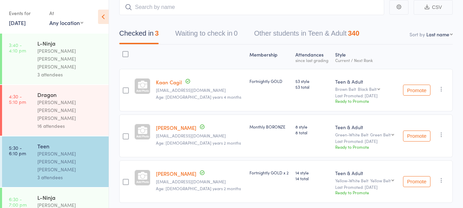
scroll to position [68, 0]
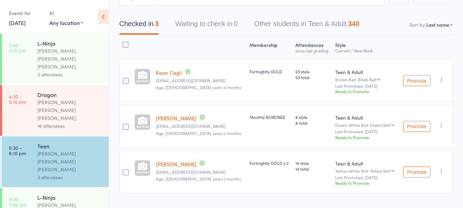
click at [59, 194] on div "L-Ninja" at bounding box center [69, 198] width 65 height 8
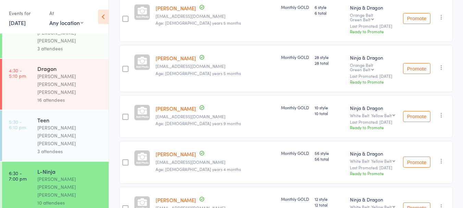
scroll to position [39, 0]
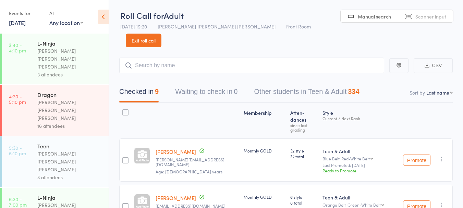
click at [26, 22] on link "[DATE]" at bounding box center [17, 23] width 17 height 8
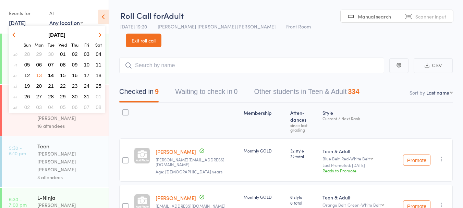
click at [51, 76] on span "14" at bounding box center [51, 75] width 6 height 6
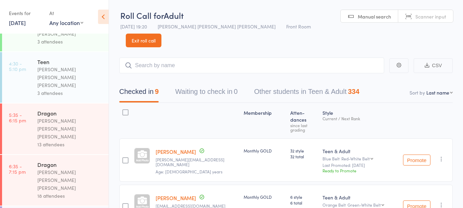
scroll to position [39, 0]
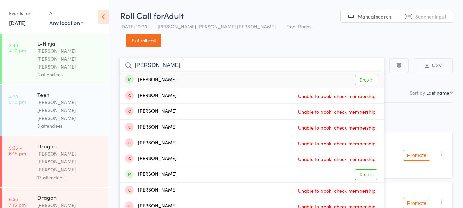
type input "[PERSON_NAME]"
click at [365, 75] on link "Drop in" at bounding box center [366, 80] width 22 height 11
